Goal: Task Accomplishment & Management: Manage account settings

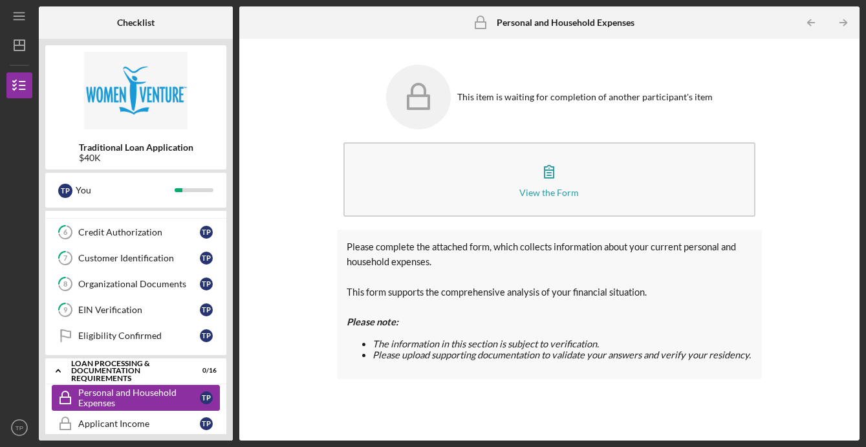
scroll to position [40, 0]
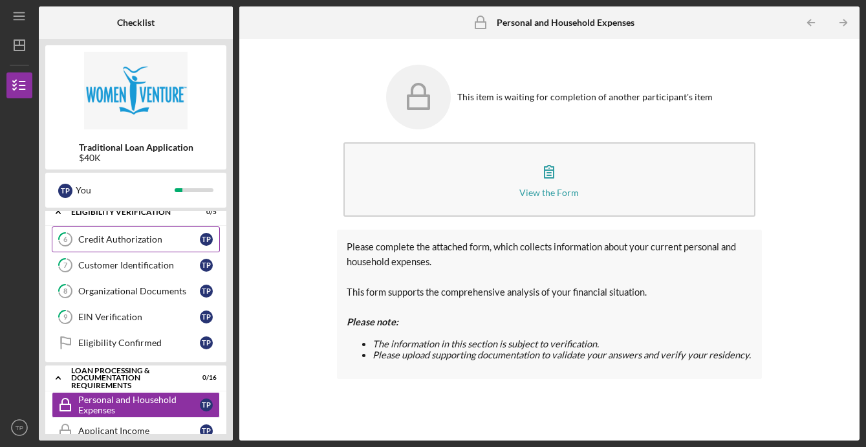
click at [116, 250] on link "6 Credit Authorization T P" at bounding box center [136, 239] width 168 height 26
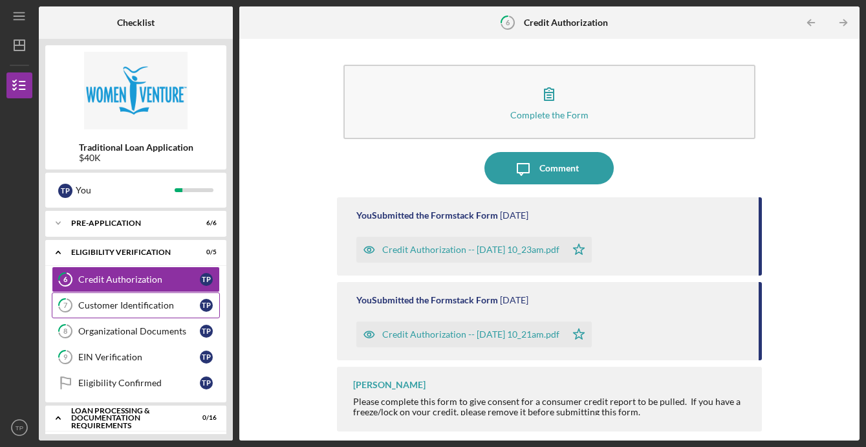
click at [75, 295] on icon "7" at bounding box center [65, 305] width 32 height 32
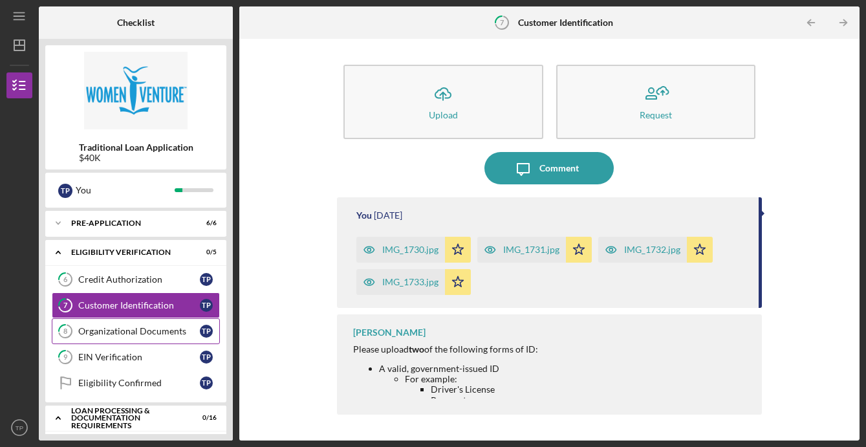
click at [82, 329] on div "Organizational Documents" at bounding box center [139, 331] width 122 height 10
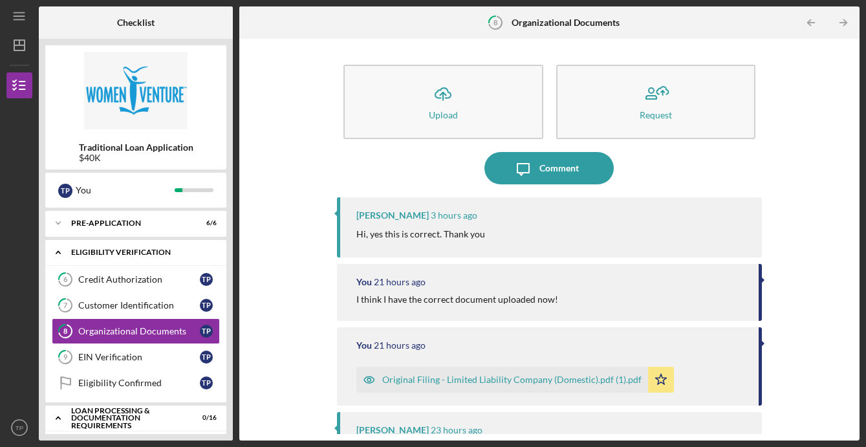
click at [58, 250] on icon "Icon/Expander" at bounding box center [58, 252] width 26 height 26
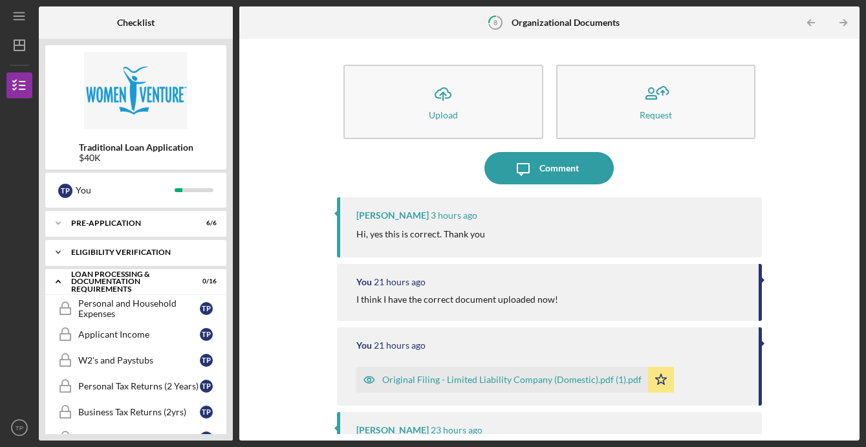
click at [66, 250] on icon "Icon/Expander" at bounding box center [58, 252] width 26 height 26
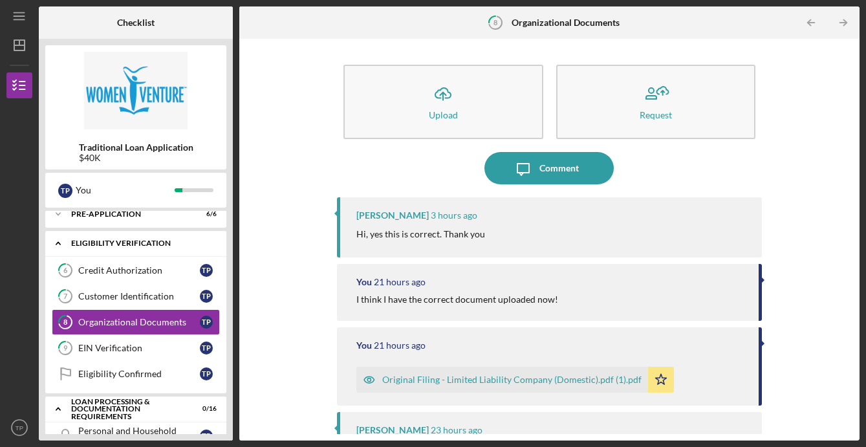
click at [58, 241] on icon "Icon/Expander" at bounding box center [58, 243] width 26 height 26
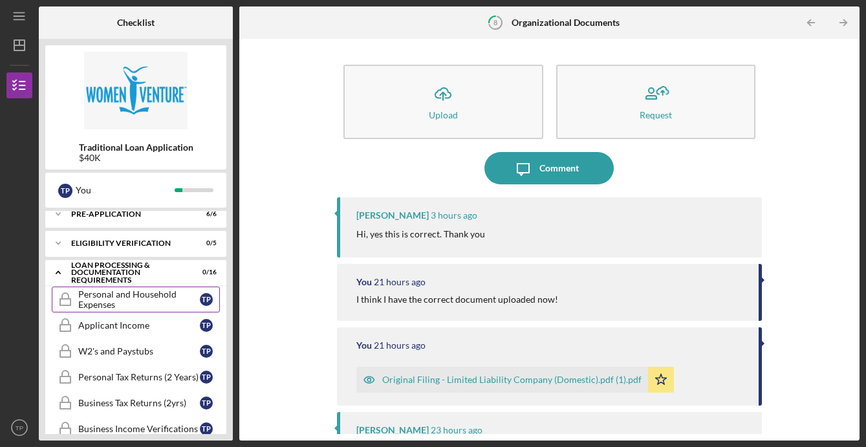
scroll to position [0, 0]
